Goal: Transaction & Acquisition: Purchase product/service

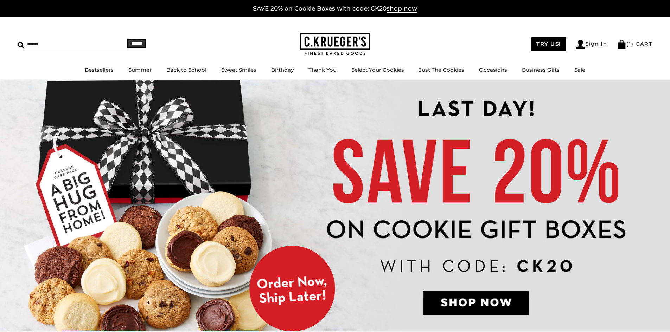
type input "******"
click at [127, 39] on input "******" at bounding box center [136, 43] width 19 height 9
click at [630, 47] on li "( 1 ) CART" at bounding box center [635, 44] width 36 height 9
click at [631, 44] on link "( 1 ) CART" at bounding box center [635, 43] width 36 height 7
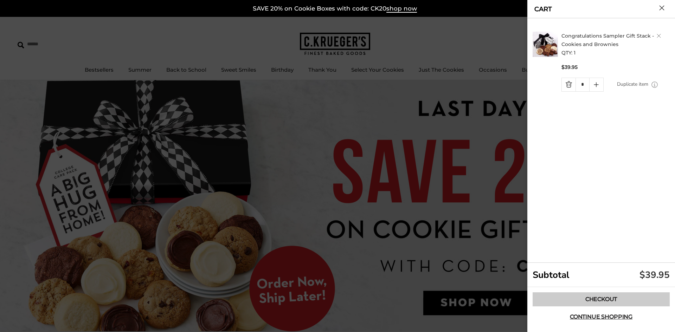
click at [609, 295] on link "Checkout" at bounding box center [601, 299] width 137 height 14
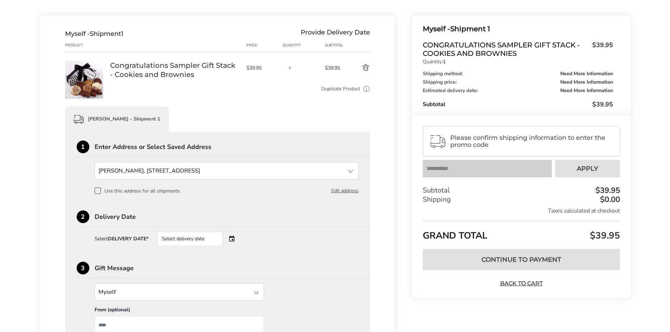
click at [351, 172] on div at bounding box center [350, 171] width 8 height 8
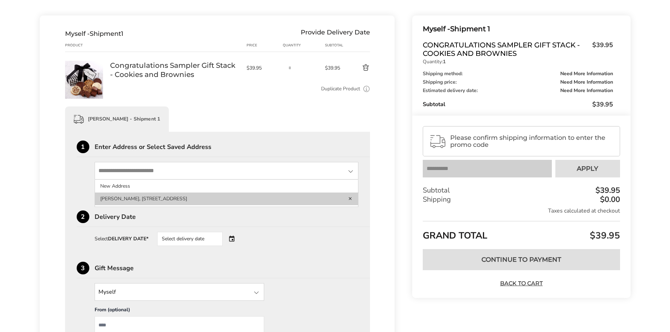
click at [225, 200] on li "Grant Mapus, 2775 Windridge Dr, Columbus, OH, 43231-2964, United States" at bounding box center [226, 199] width 263 height 13
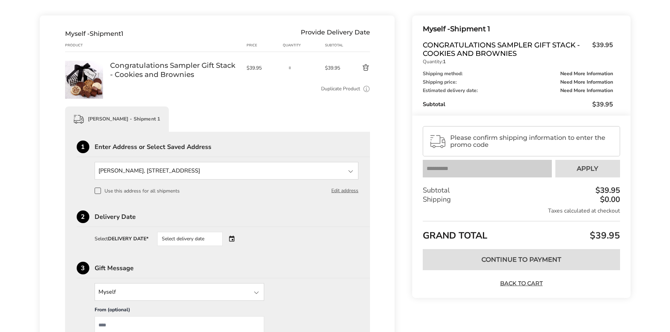
click at [202, 242] on div "Select delivery date" at bounding box center [189, 239] width 65 height 14
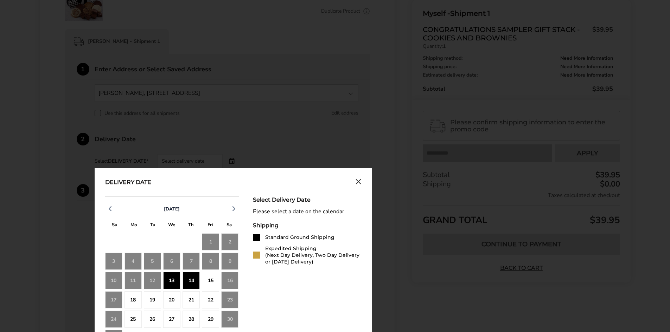
scroll to position [211, 0]
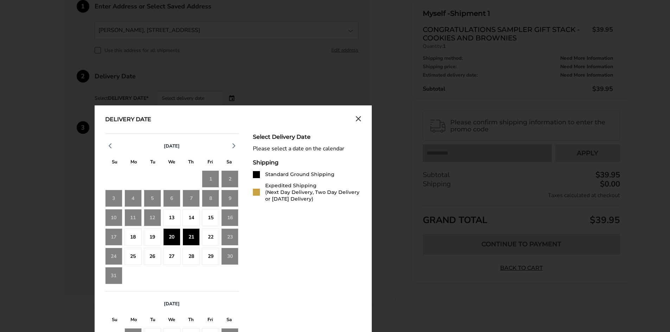
click at [184, 243] on div "21" at bounding box center [190, 236] width 17 height 17
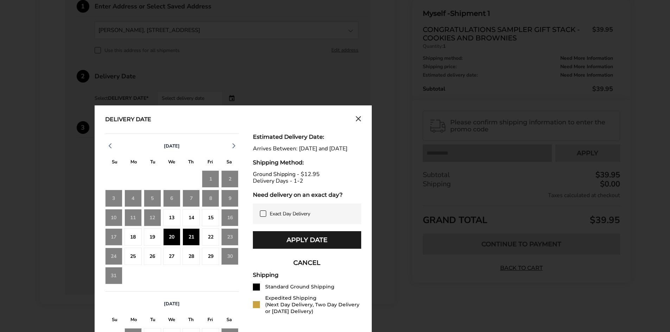
click at [292, 246] on button "Apply Date" at bounding box center [307, 240] width 108 height 18
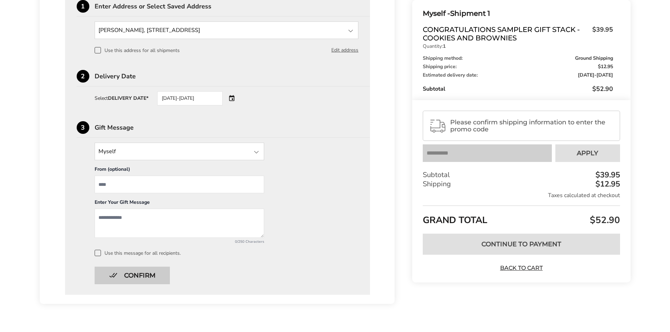
click at [130, 272] on button "Confirm" at bounding box center [132, 276] width 75 height 18
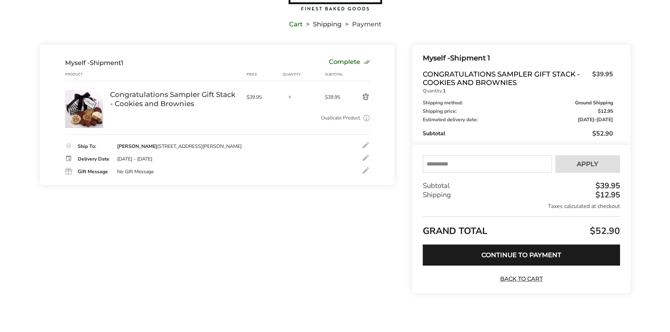
scroll to position [41, 0]
click at [505, 250] on button "Continue to Payment" at bounding box center [521, 255] width 197 height 21
